Goal: Task Accomplishment & Management: Manage account settings

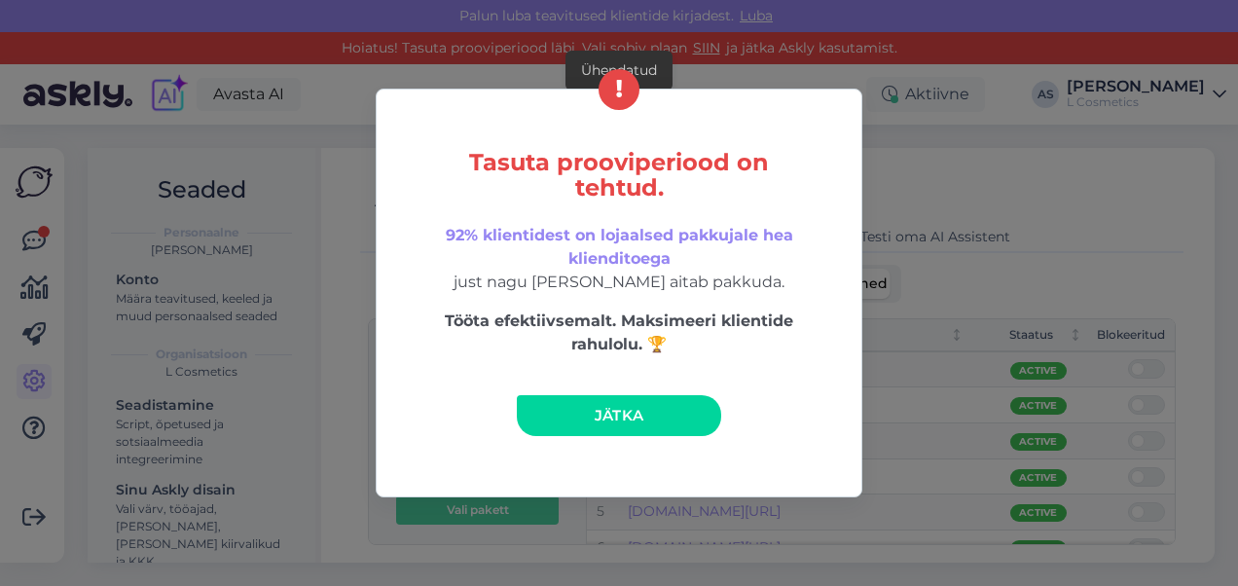
click at [621, 423] on span "Jätka" at bounding box center [620, 415] width 50 height 18
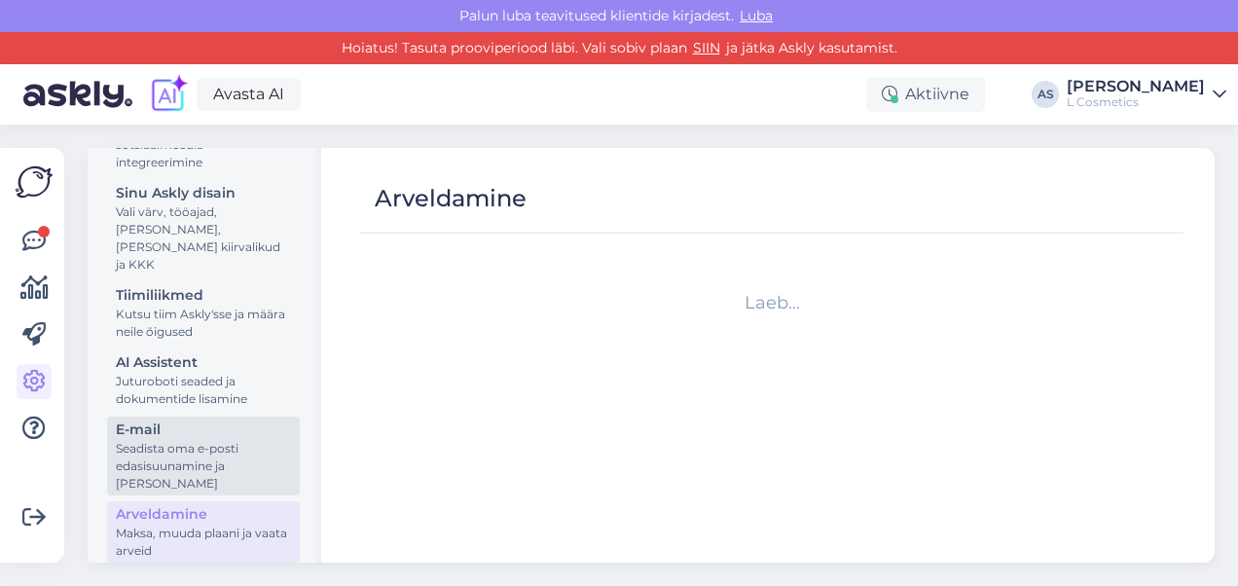
scroll to position [314, 0]
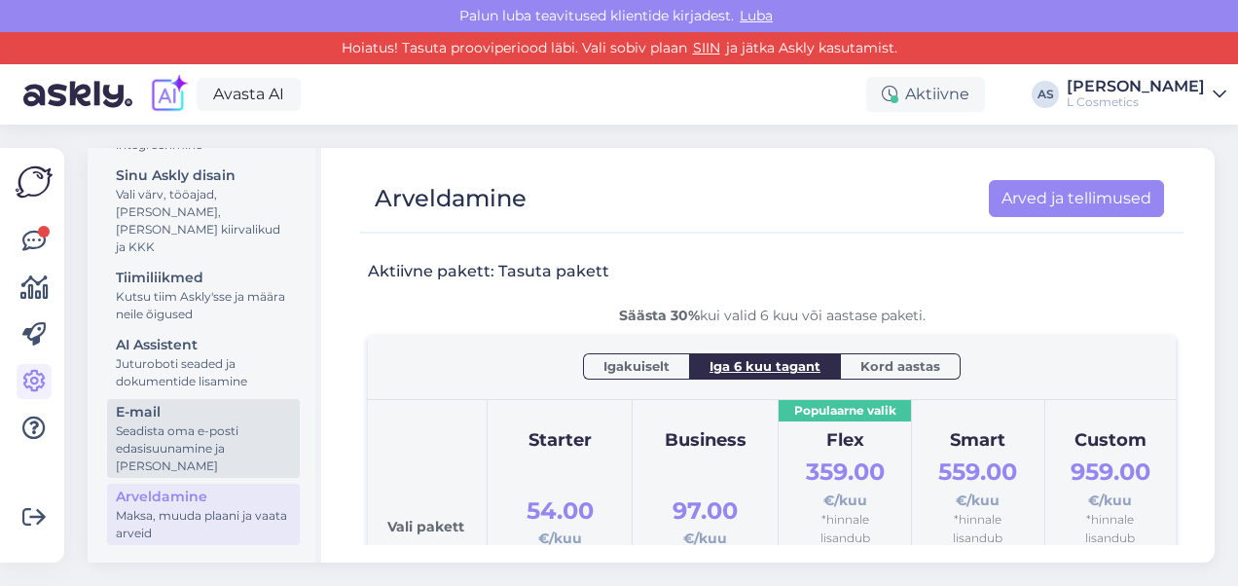
click at [191, 430] on div "Seadista oma e-posti edasisuunamine ja [PERSON_NAME]" at bounding box center [203, 448] width 175 height 53
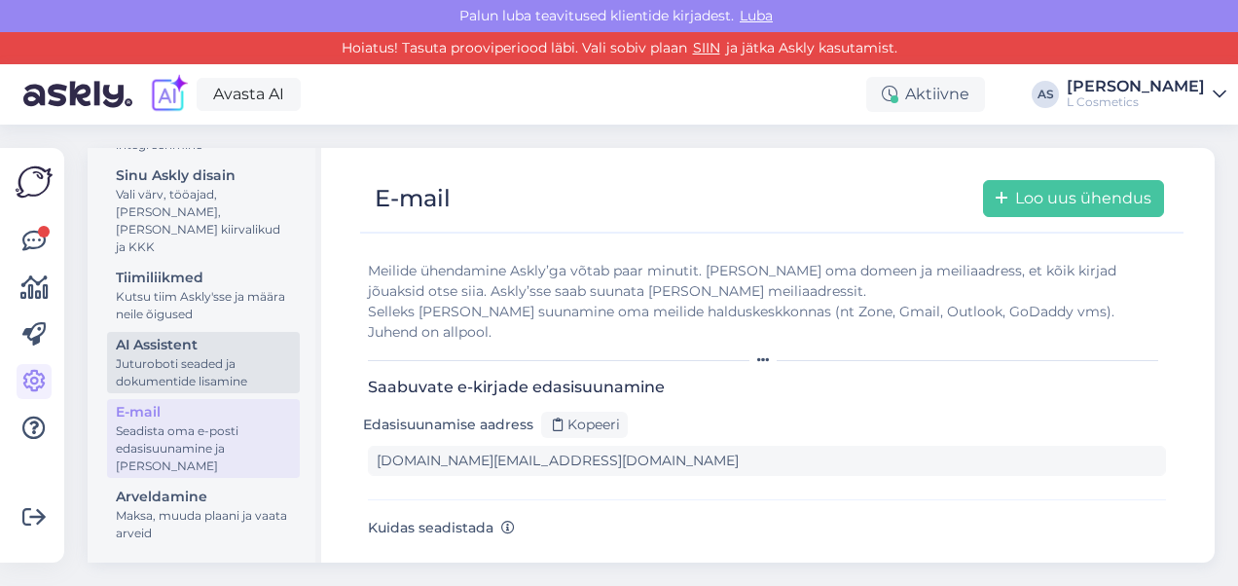
click at [191, 345] on div "AI Assistent" at bounding box center [203, 345] width 175 height 20
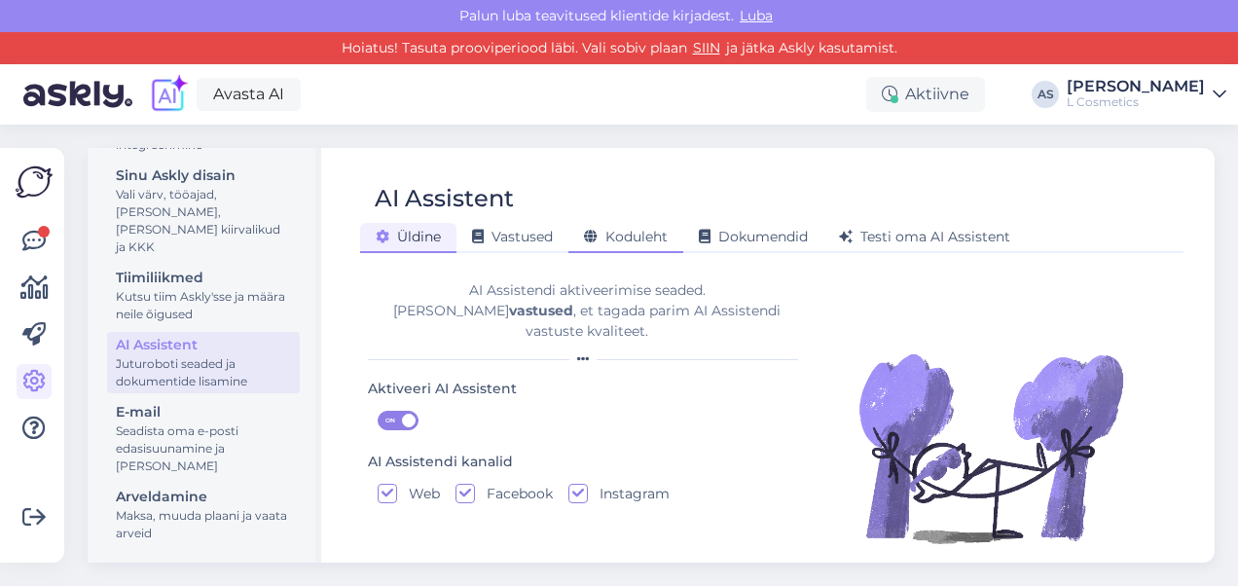
click at [642, 238] on span "Koduleht" at bounding box center [626, 237] width 84 height 18
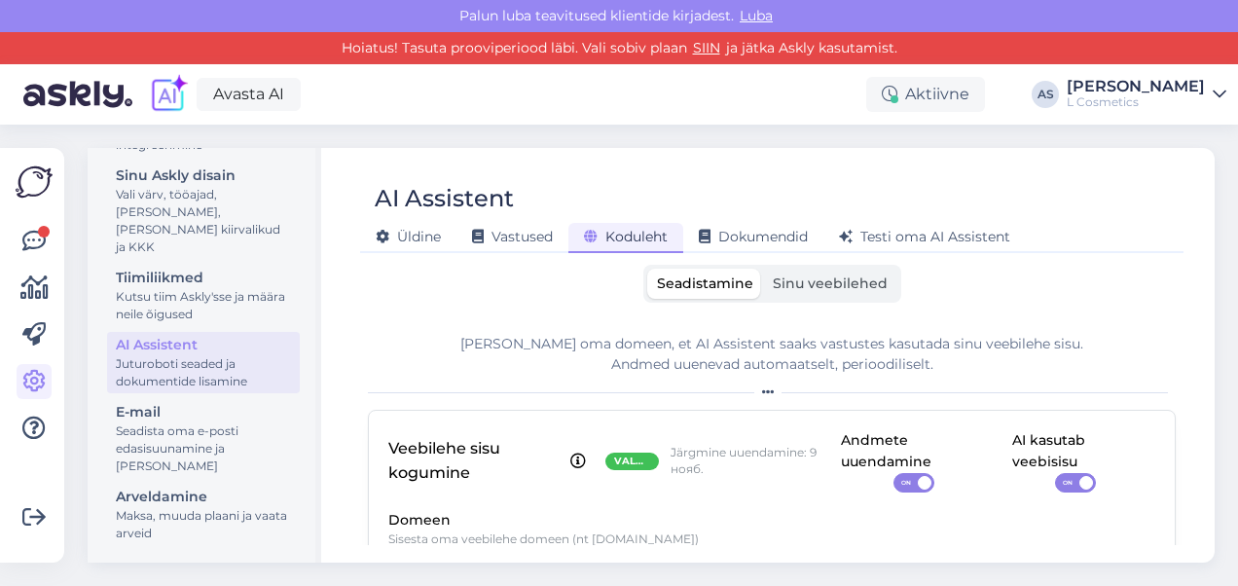
click at [773, 286] on span "Sinu veebilehed" at bounding box center [830, 283] width 115 height 18
click at [763, 269] on input "Sinu veebilehed" at bounding box center [763, 269] width 0 height 0
